Goal: Information Seeking & Learning: Compare options

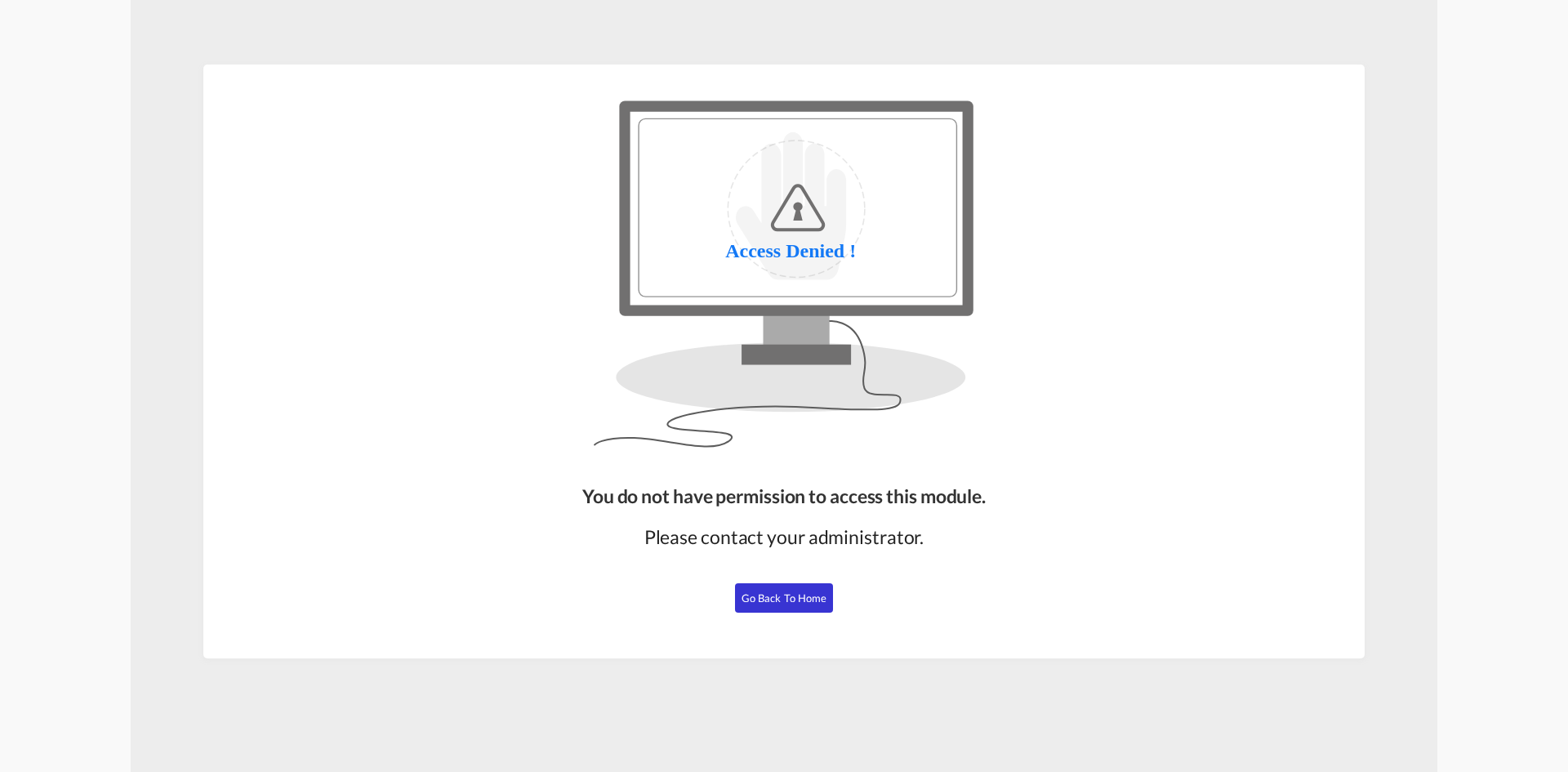
click at [793, 597] on span "Go Back to Home" at bounding box center [784, 598] width 86 height 13
click at [789, 603] on span "Go Back to Home" at bounding box center [784, 598] width 86 height 13
